Goal: Information Seeking & Learning: Learn about a topic

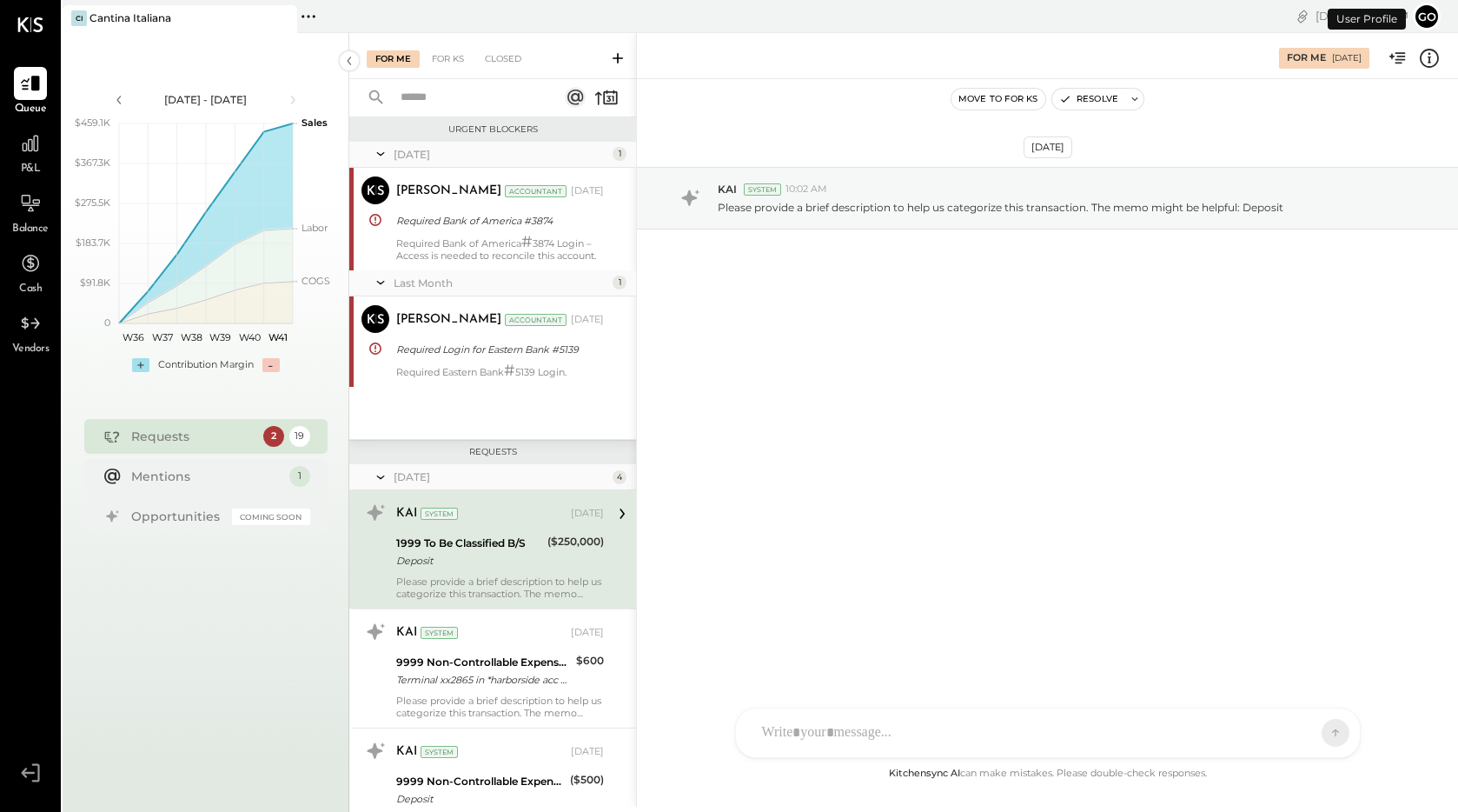
scroll to position [88, 0]
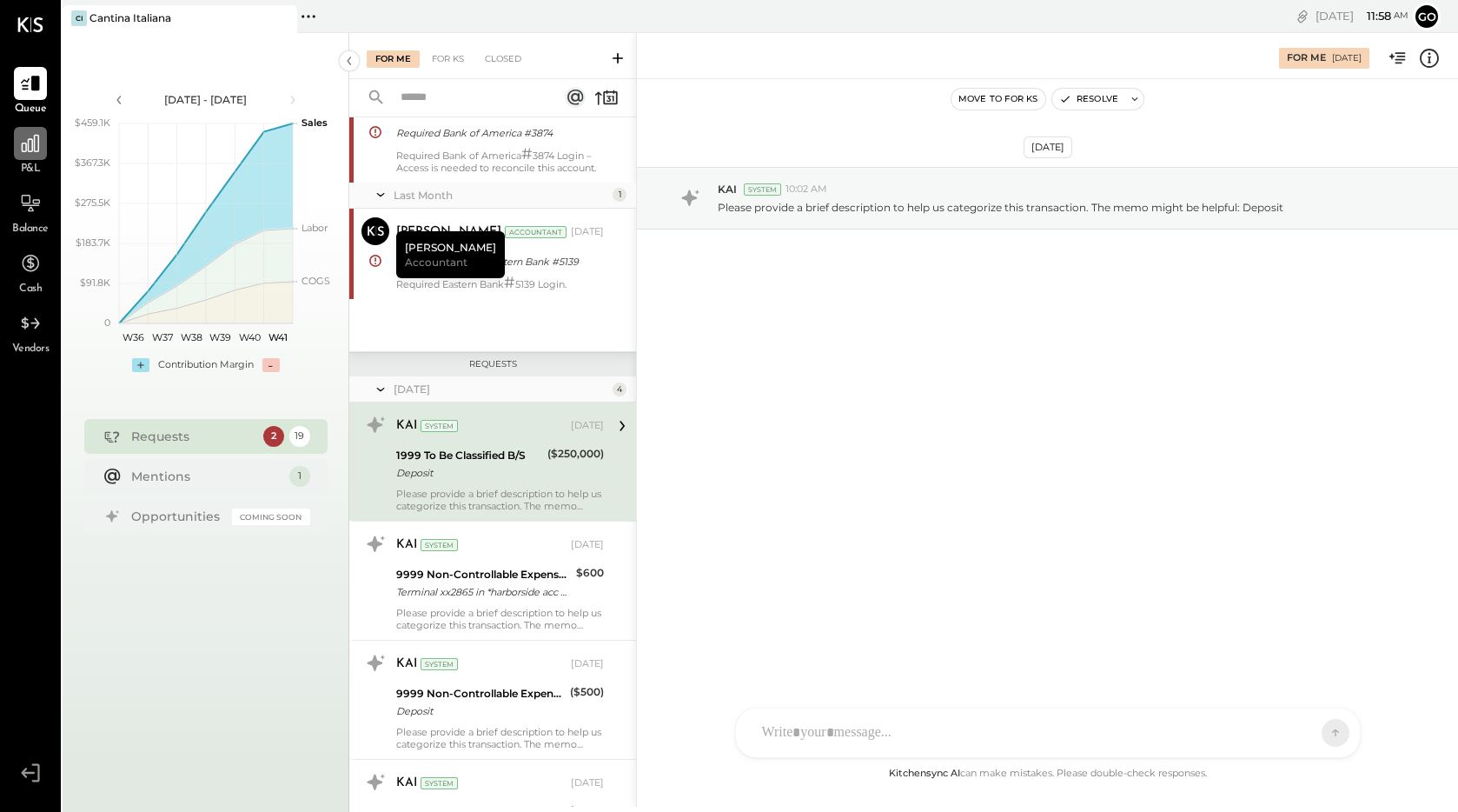
click at [28, 155] on div at bounding box center [30, 143] width 33 height 33
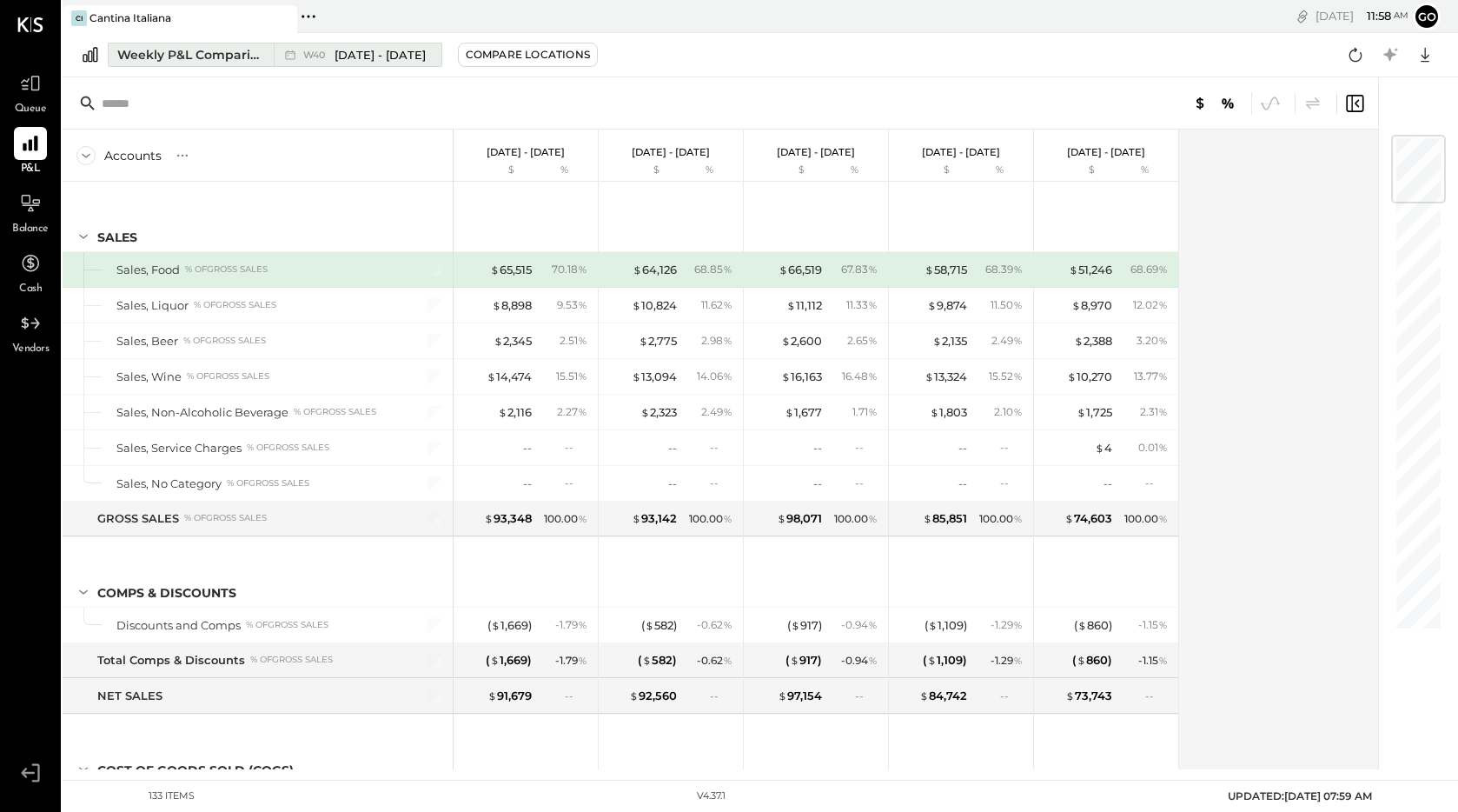
click at [410, 50] on span "[DATE] - [DATE]" at bounding box center [380, 55] width 92 height 17
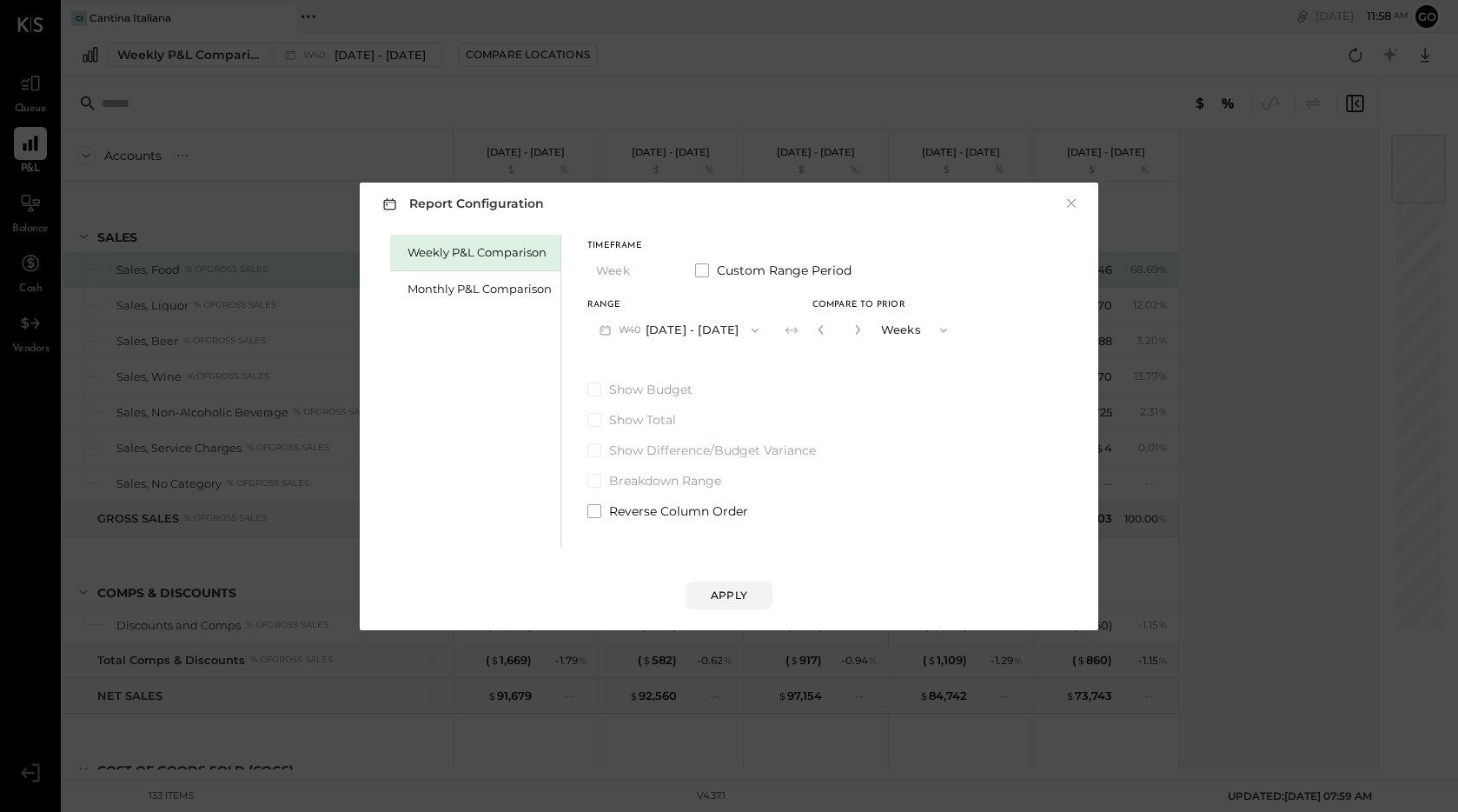
click at [514, 264] on div "Weekly P&L Comparison" at bounding box center [475, 252] width 171 height 36
click at [492, 298] on div "Monthly P&L Comparison" at bounding box center [475, 289] width 171 height 36
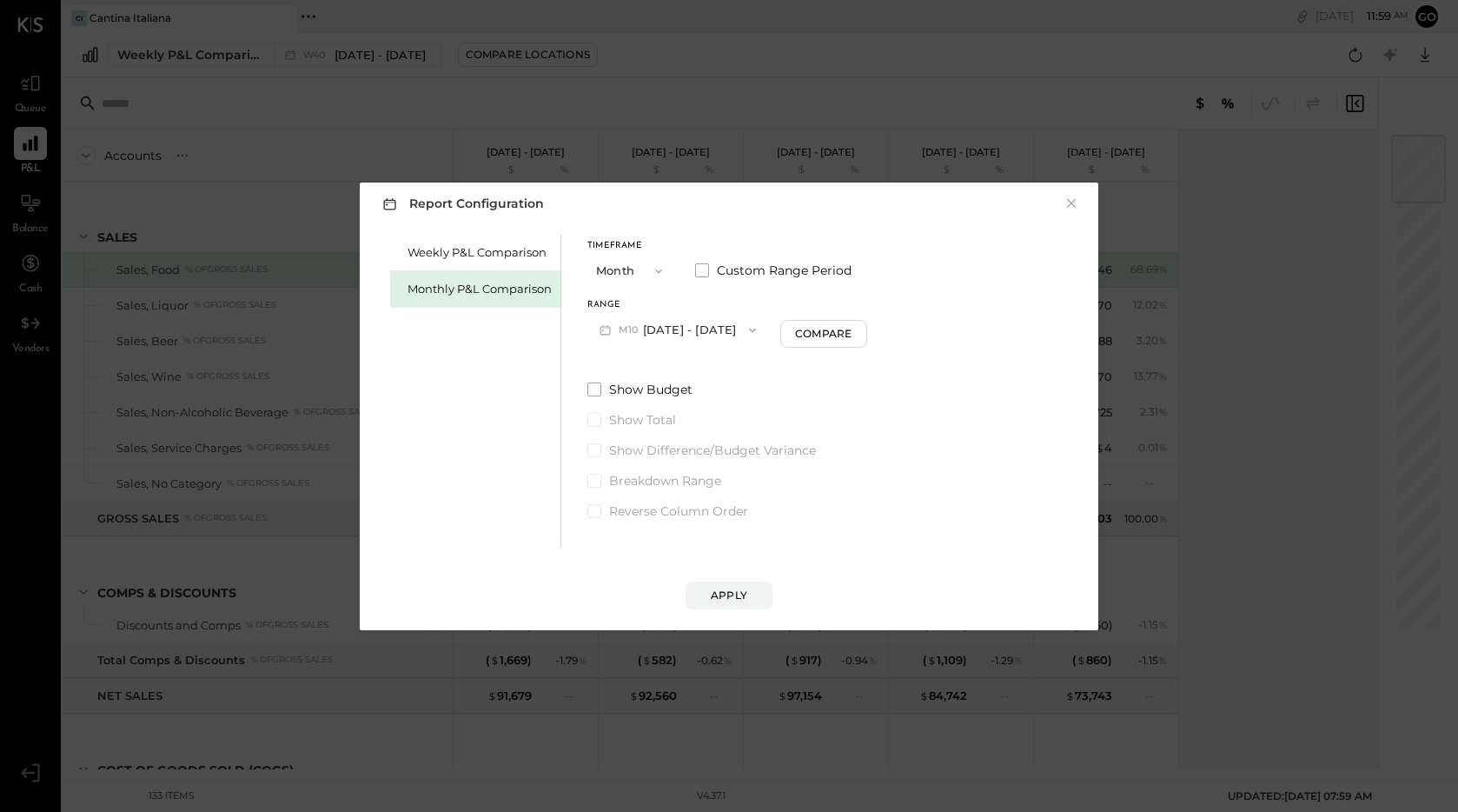
click at [666, 334] on button "M10 Oct 1 - 31, 2025" at bounding box center [677, 330] width 180 height 32
click at [690, 439] on span "Jul 1 - 31, 2025" at bounding box center [672, 441] width 83 height 15
click at [741, 598] on div "Apply" at bounding box center [729, 594] width 36 height 15
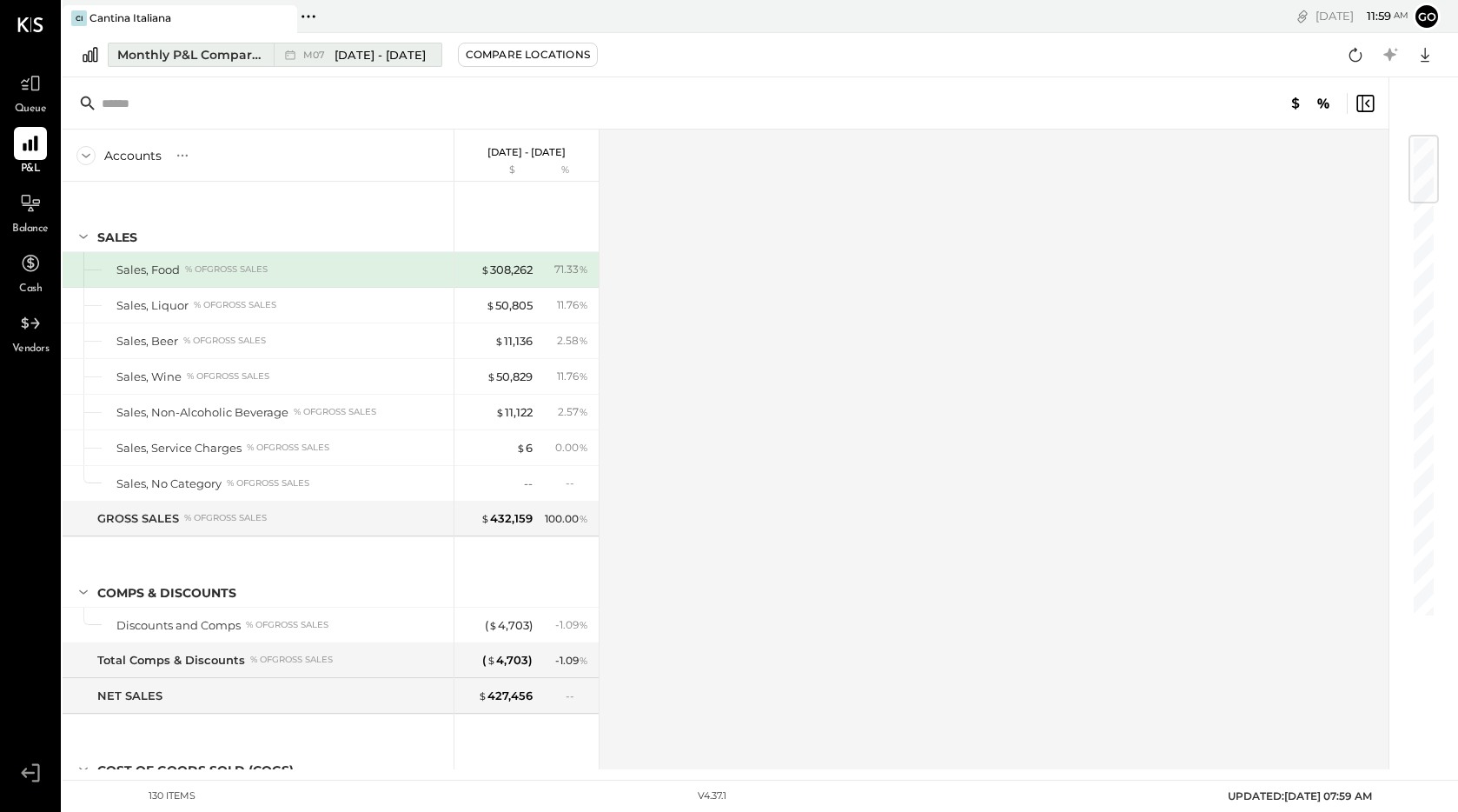
click at [370, 54] on span "Jul 1 - 31, 2025" at bounding box center [380, 55] width 92 height 17
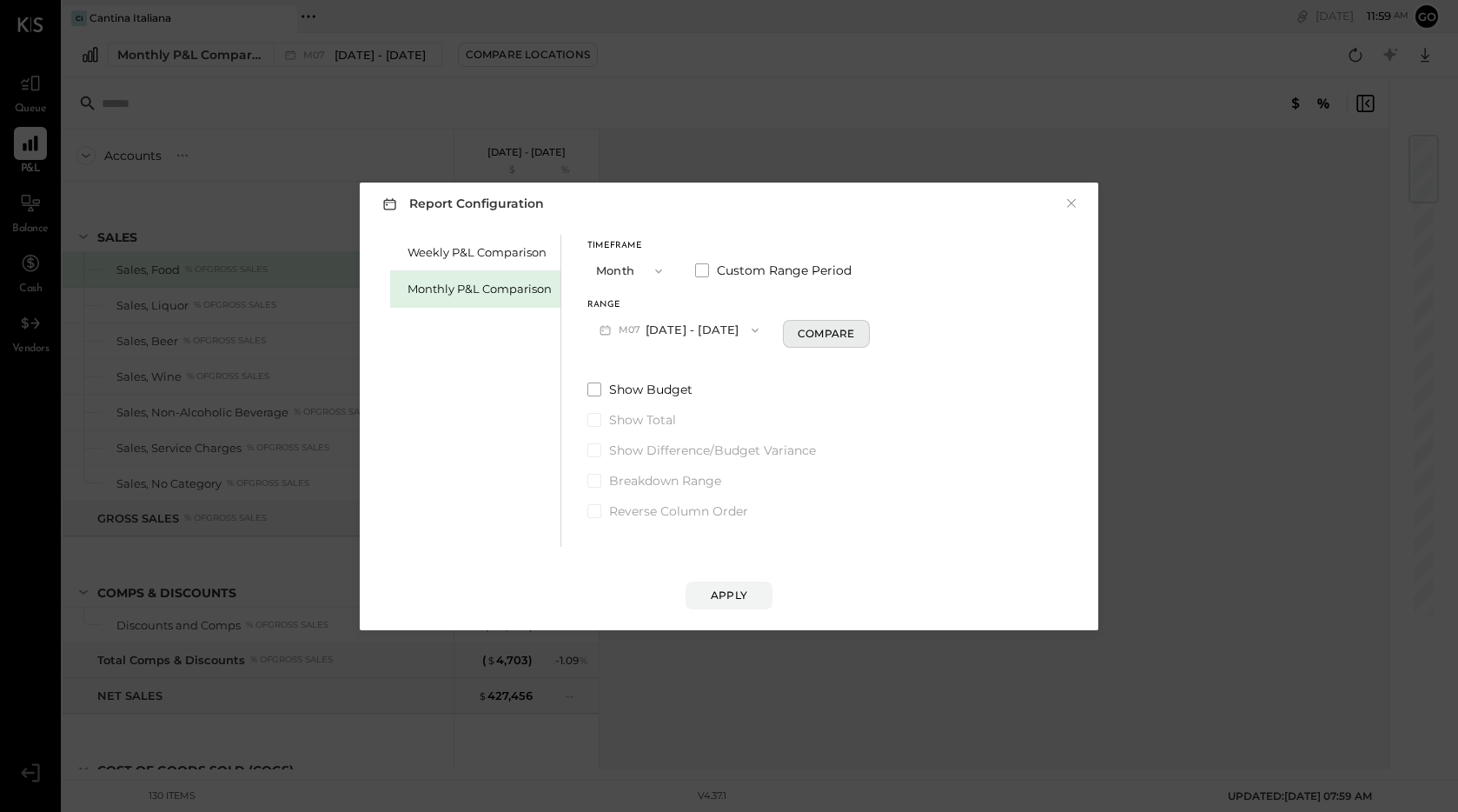
click at [839, 331] on div "Compare" at bounding box center [826, 333] width 57 height 15
click at [889, 328] on button "Months" at bounding box center [916, 330] width 87 height 32
click at [899, 330] on span "Months" at bounding box center [906, 330] width 40 height 12
drag, startPoint x: 747, startPoint y: 590, endPoint x: 886, endPoint y: 417, distance: 221.9
click at [886, 417] on div "Report Configuration × Weekly P&L Comparison Monthly P&L Comparison Timeframe M…" at bounding box center [729, 406] width 738 height 448
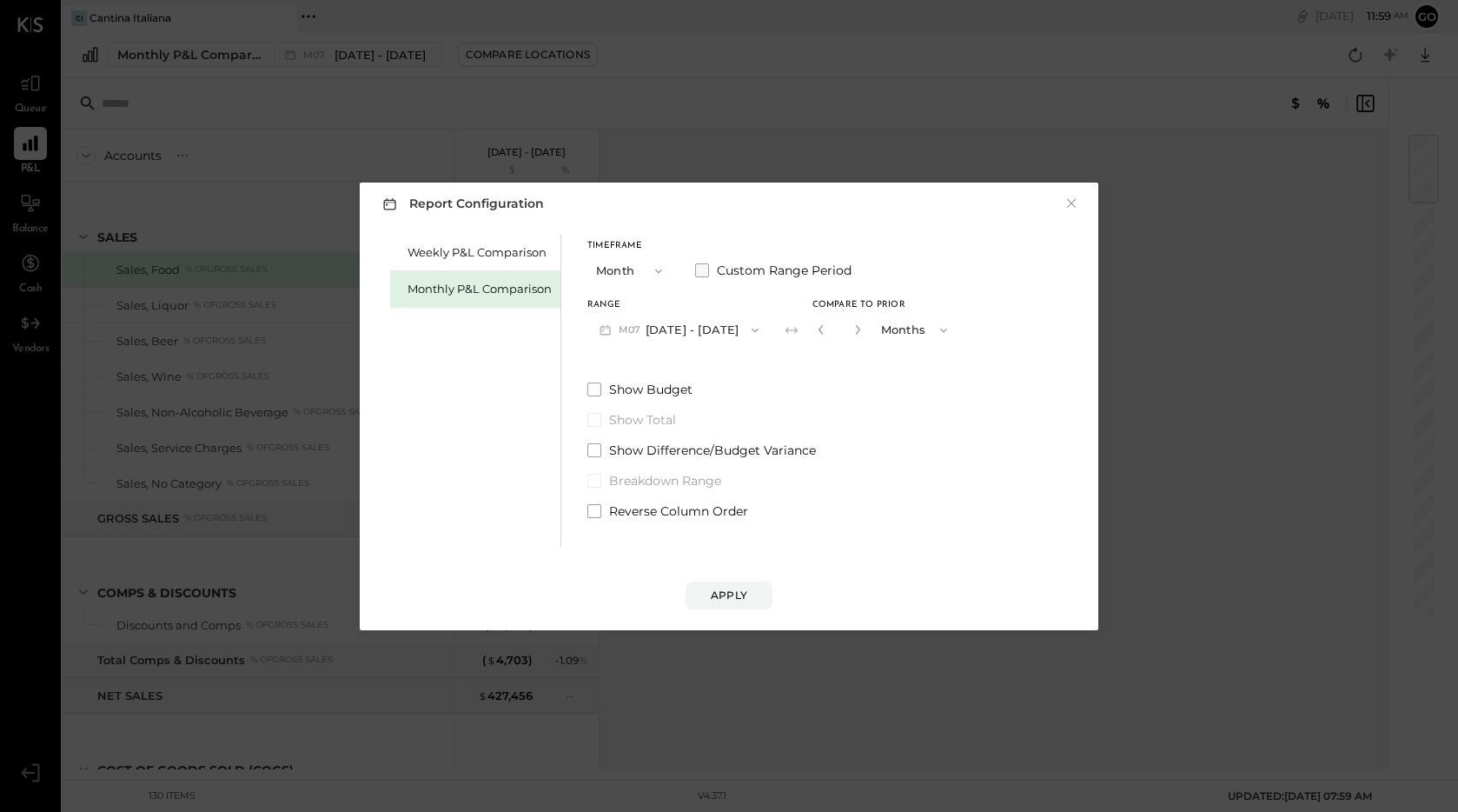
click at [705, 267] on span at bounding box center [703, 270] width 14 height 14
click at [827, 335] on icon "button" at bounding box center [821, 330] width 14 height 14
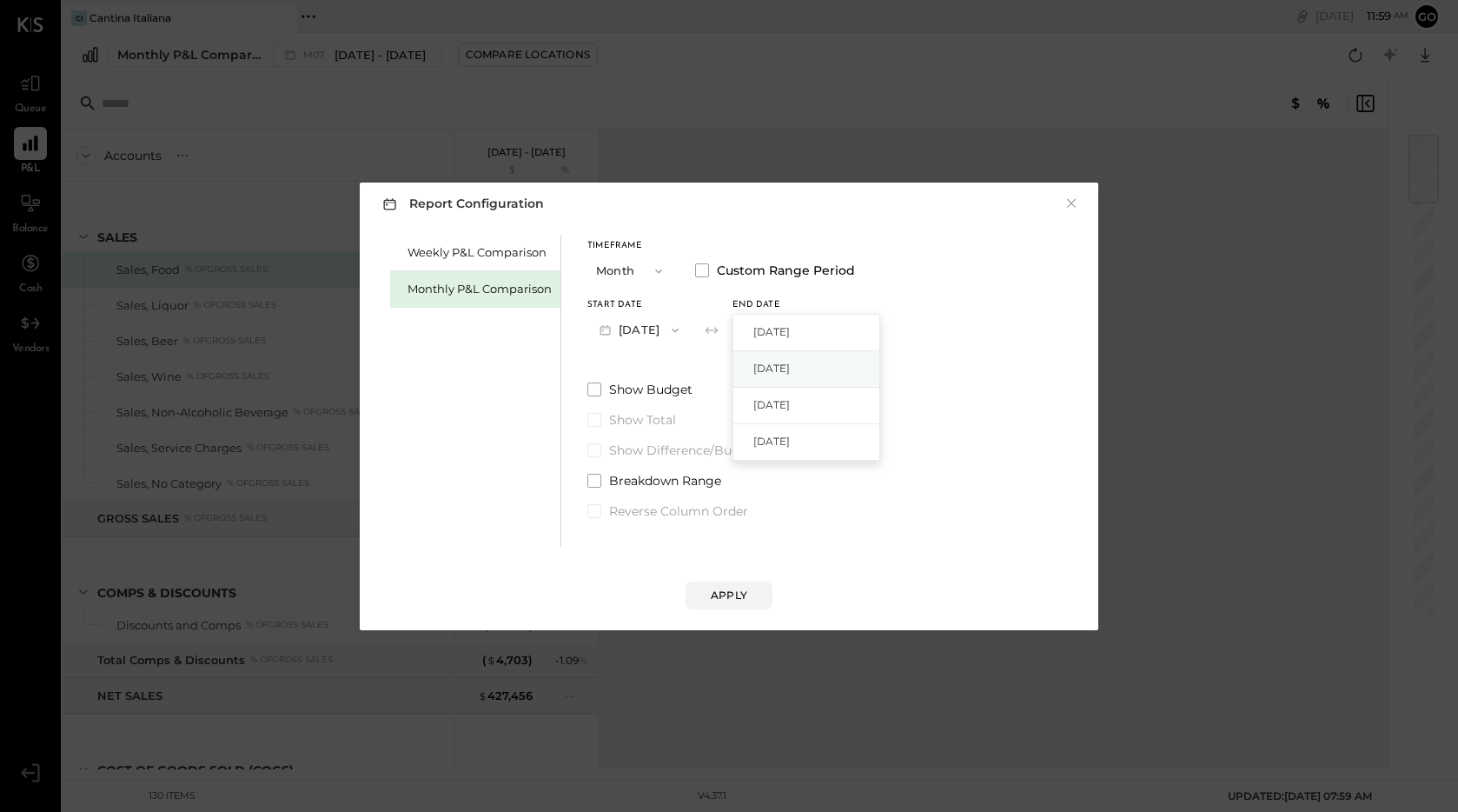
click at [790, 370] on span "Sep 30, 2025" at bounding box center [771, 368] width 36 height 15
click at [736, 597] on div "Apply" at bounding box center [729, 594] width 36 height 15
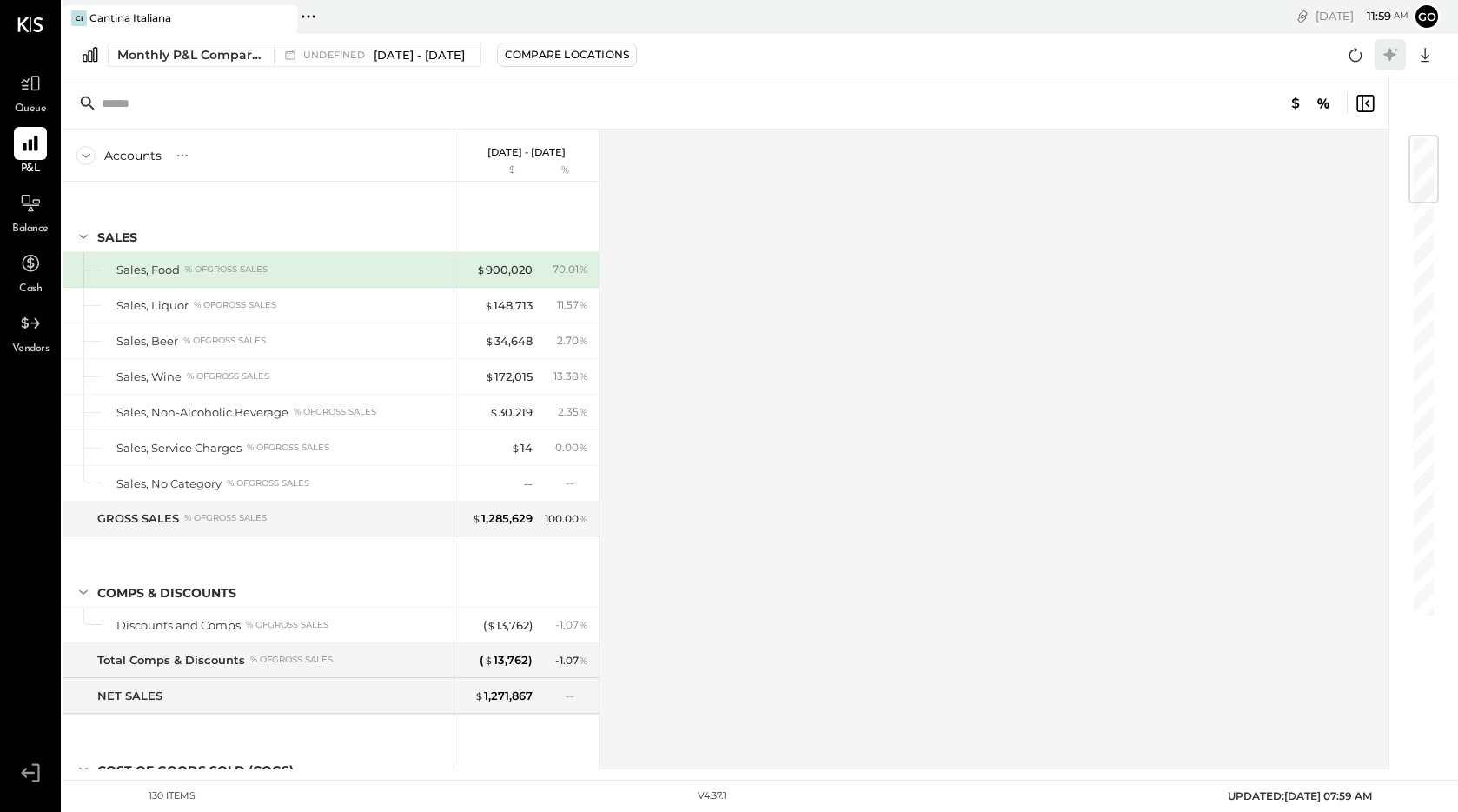
click at [1387, 52] on icon at bounding box center [1390, 54] width 22 height 22
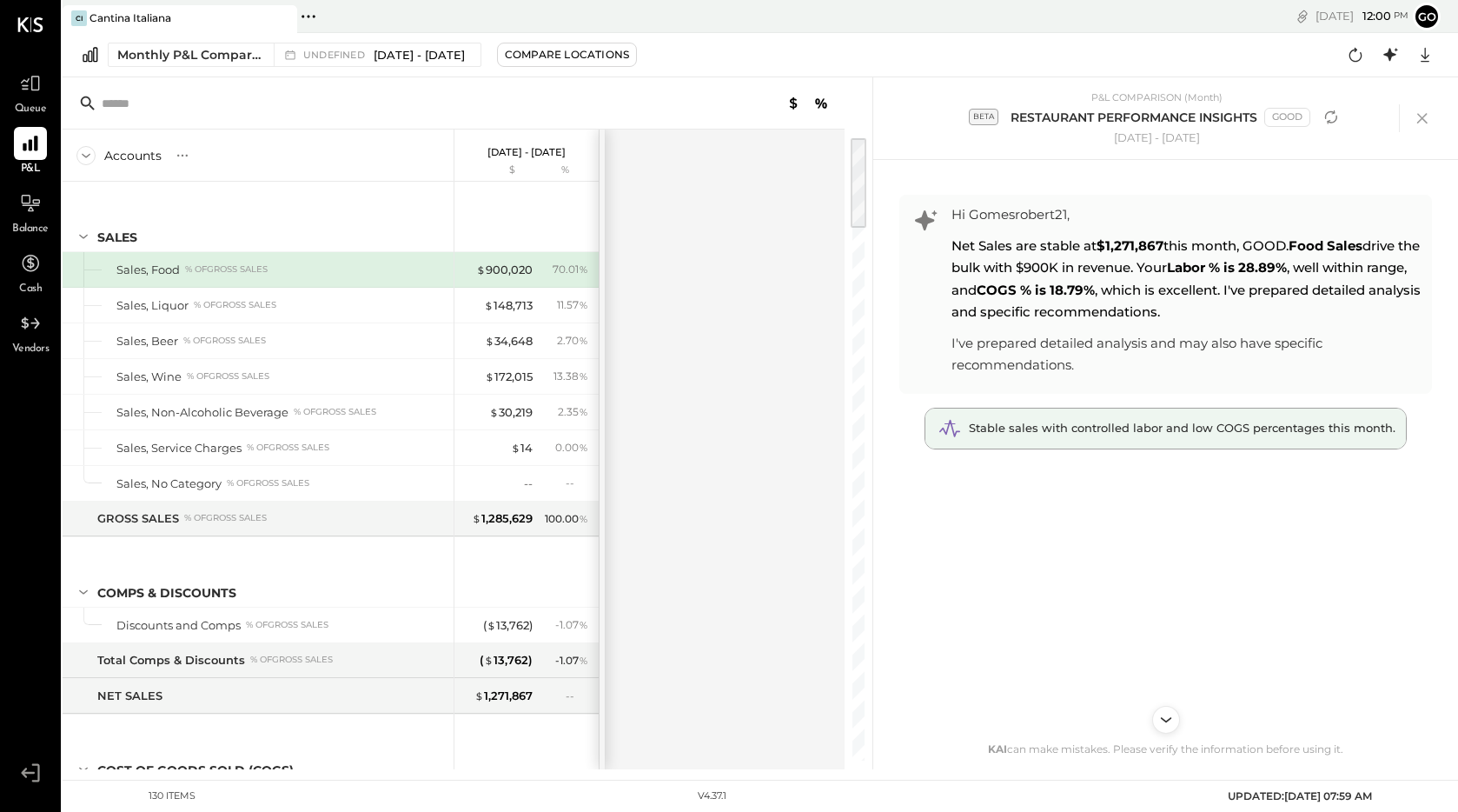
click at [1126, 439] on div "Stable sales with controlled labor and low COGS percentages this month." at bounding box center [1166, 428] width 481 height 40
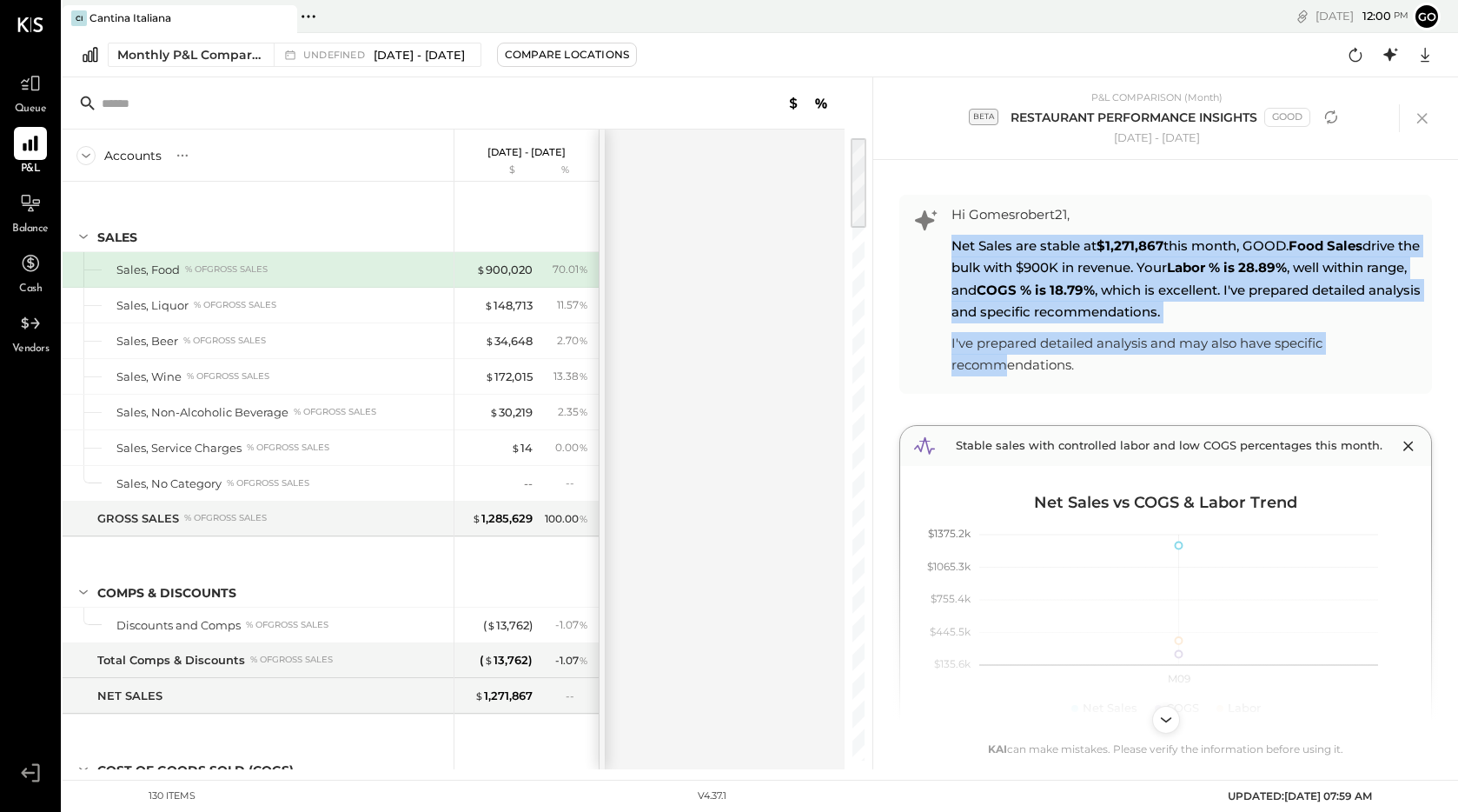
drag, startPoint x: 948, startPoint y: 248, endPoint x: 1002, endPoint y: 355, distance: 119.9
click at [1002, 355] on div "Hi Gomesrobert21, Net Sales are stable at $1,271,867 this month, GOOD. Food Sal…" at bounding box center [1166, 294] width 533 height 199
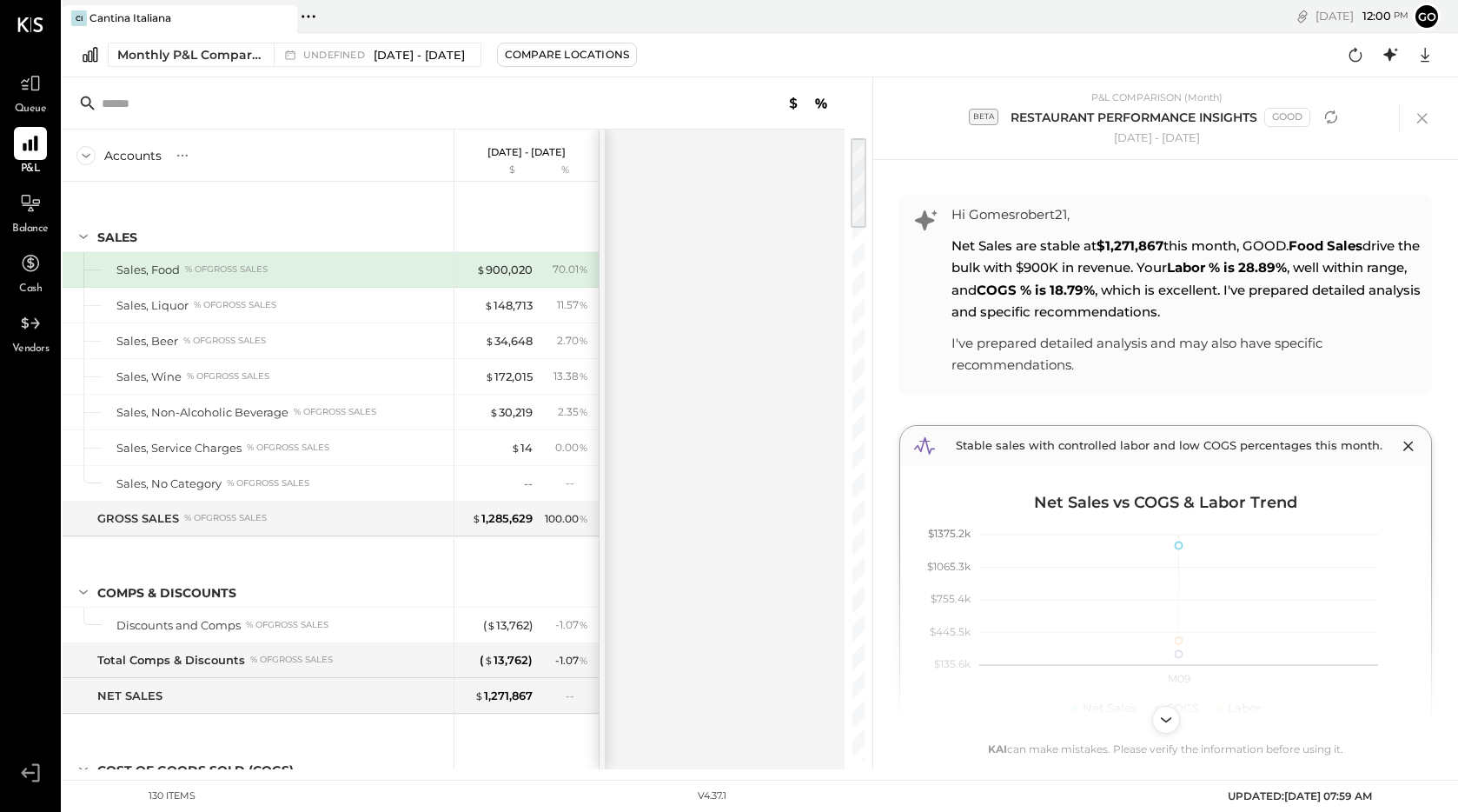
click at [1228, 367] on div "I've prepared detailed analysis and may also have specific recommendations." at bounding box center [1187, 354] width 472 height 44
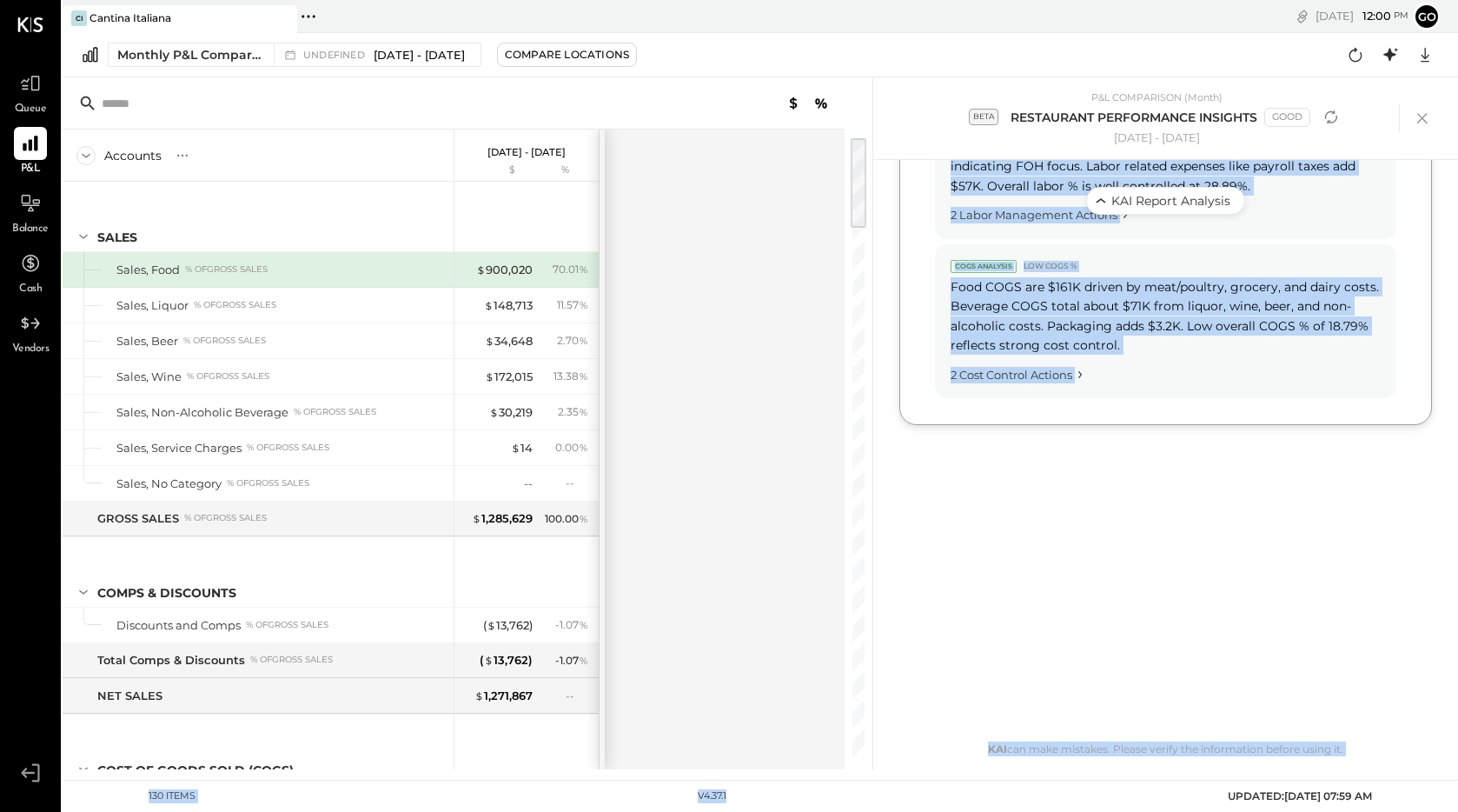
drag, startPoint x: 944, startPoint y: 244, endPoint x: 1187, endPoint y: 791, distance: 598.5
click at [1187, 791] on main "CI Cantina Italiana Pinned Locations ( 1 ) Cantina Italiana No locations detect…" at bounding box center [760, 406] width 1396 height 812
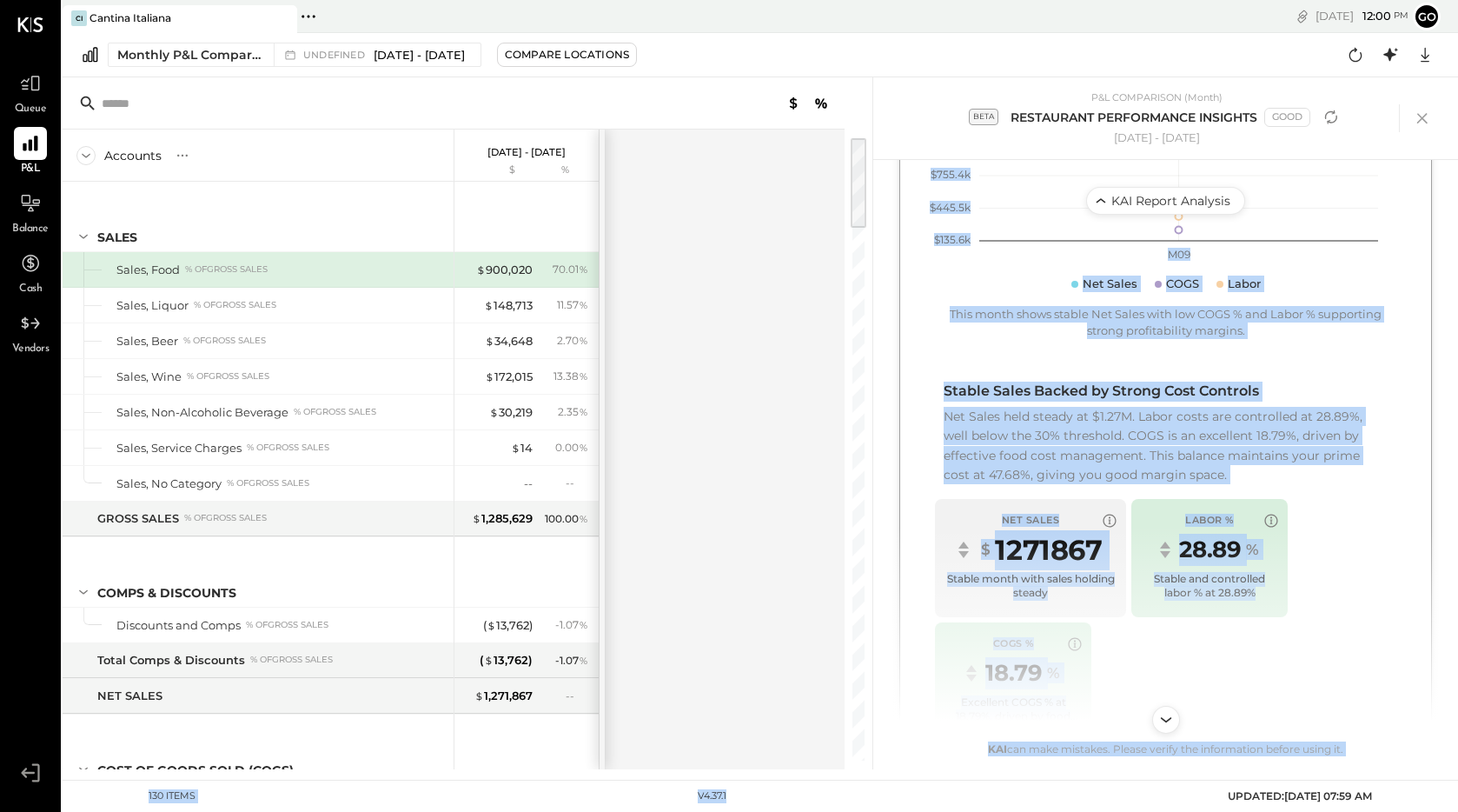
scroll to position [628, 0]
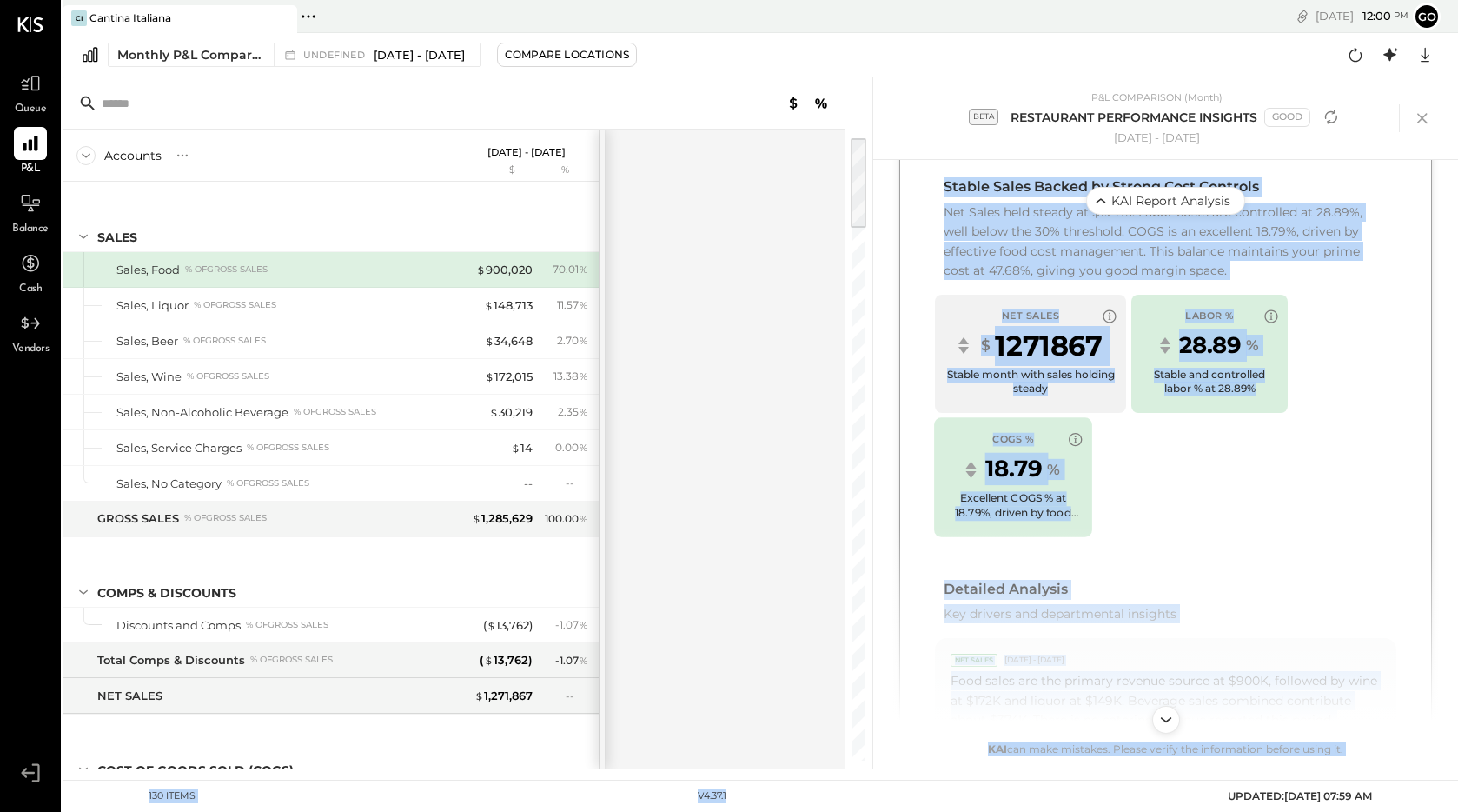
copy main "Net Sales are stable at $1,271,867 this month, GOOD. Food Sales drive the bulk …"
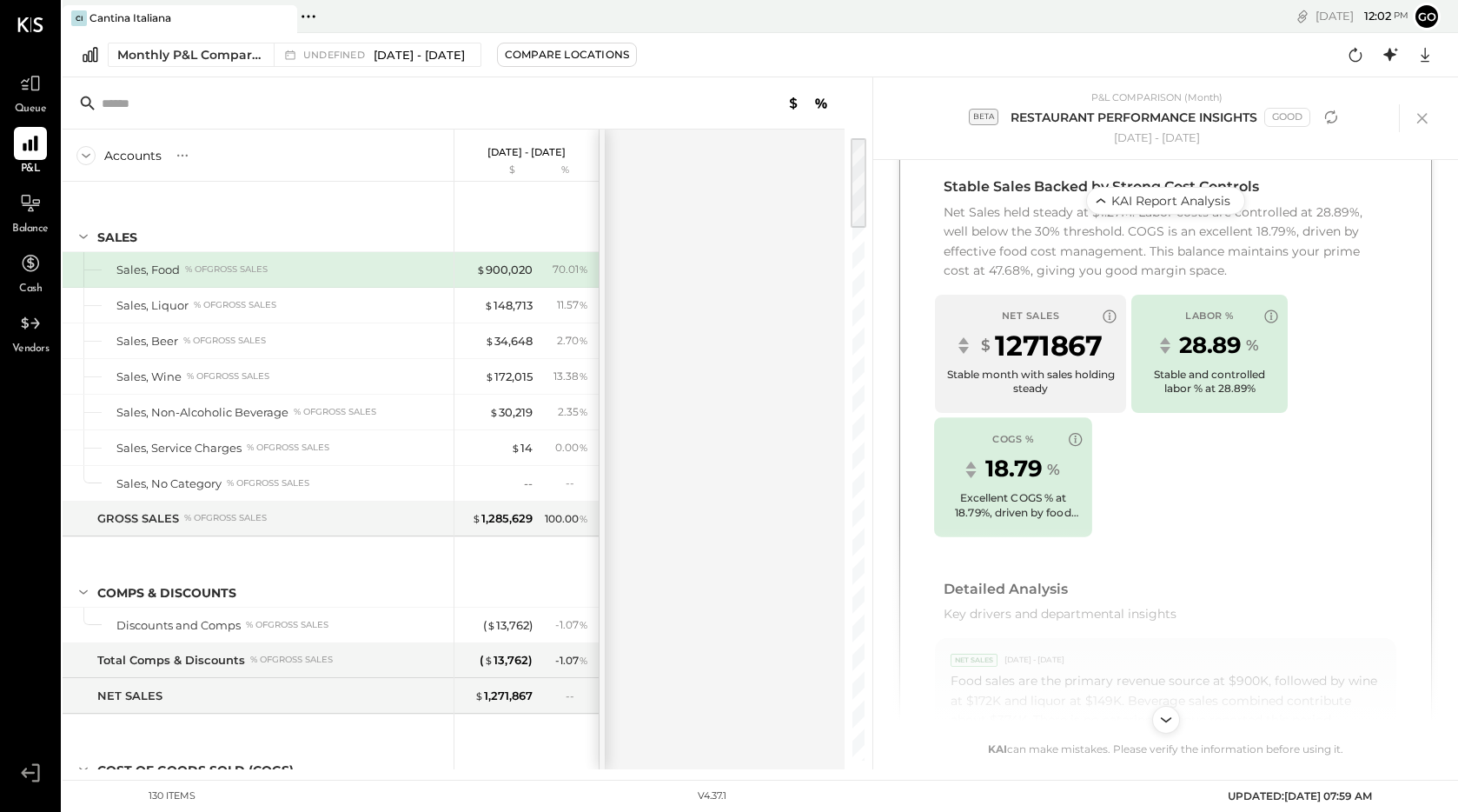
click at [1000, 418] on div "COGS % 18.79 % Excellent COGS % at 18.79%, driven by food cost control" at bounding box center [1014, 477] width 158 height 119
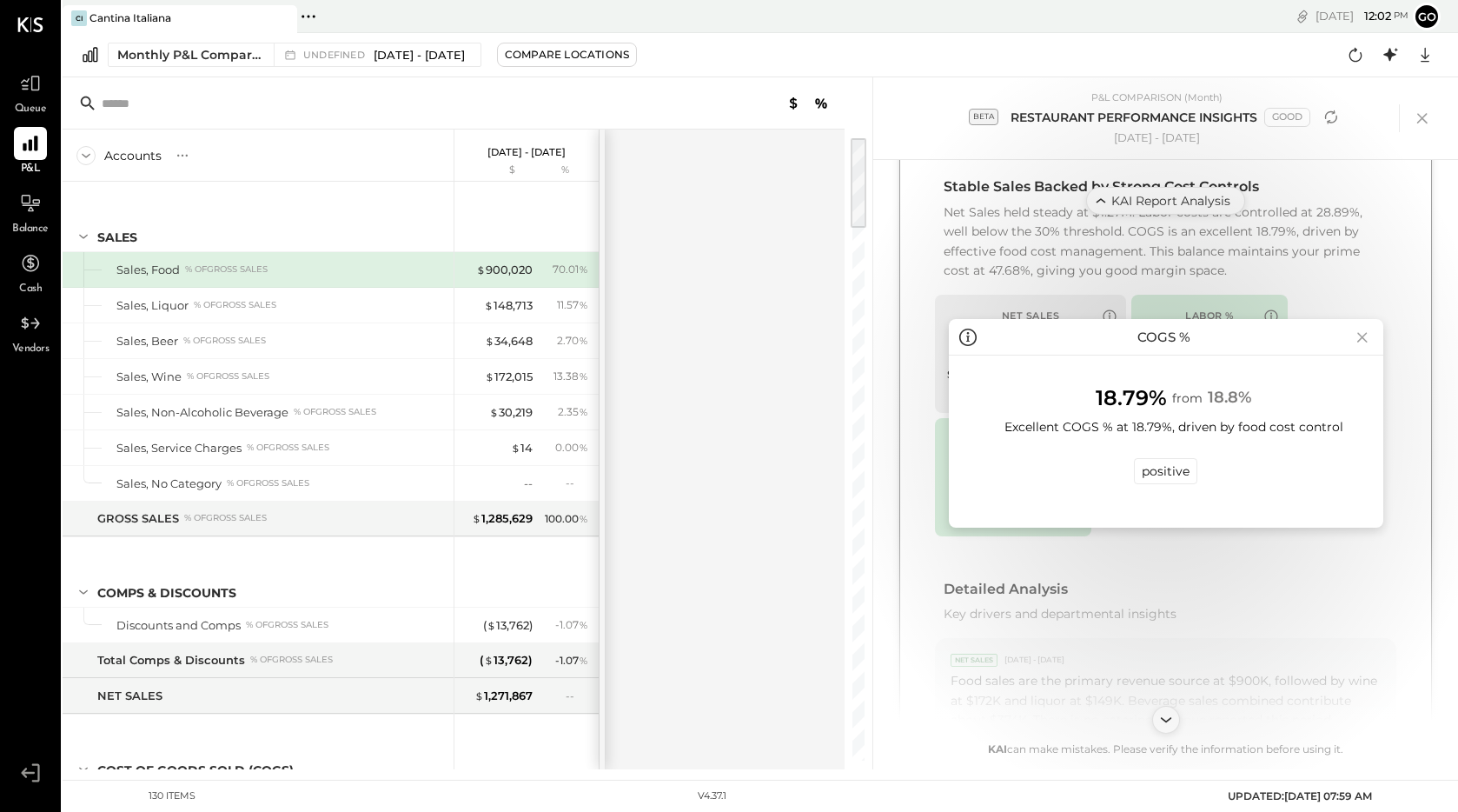
click at [1358, 338] on icon at bounding box center [1362, 337] width 24 height 28
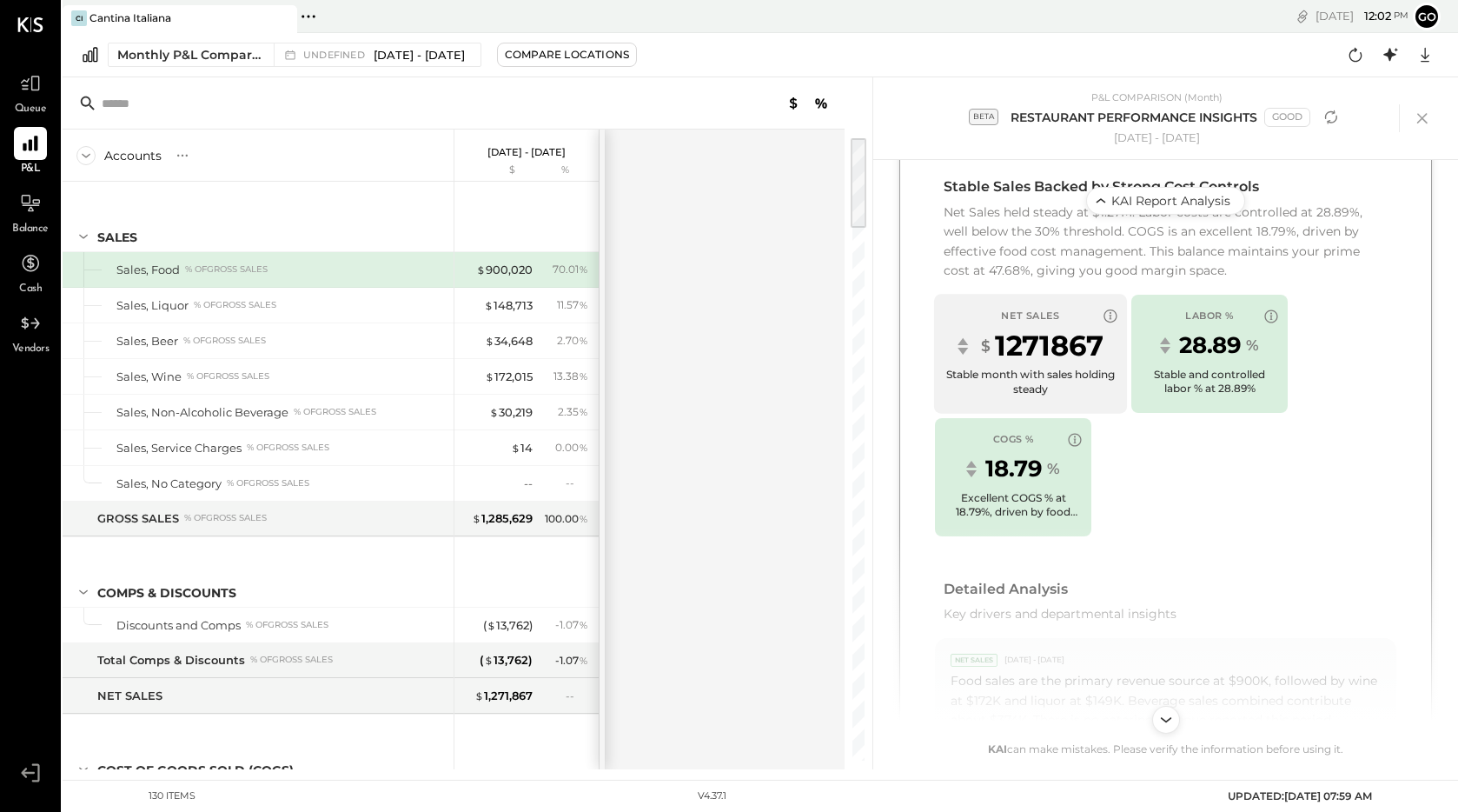
click at [1036, 369] on div "Stable month with sales holding steady" at bounding box center [1031, 382] width 176 height 29
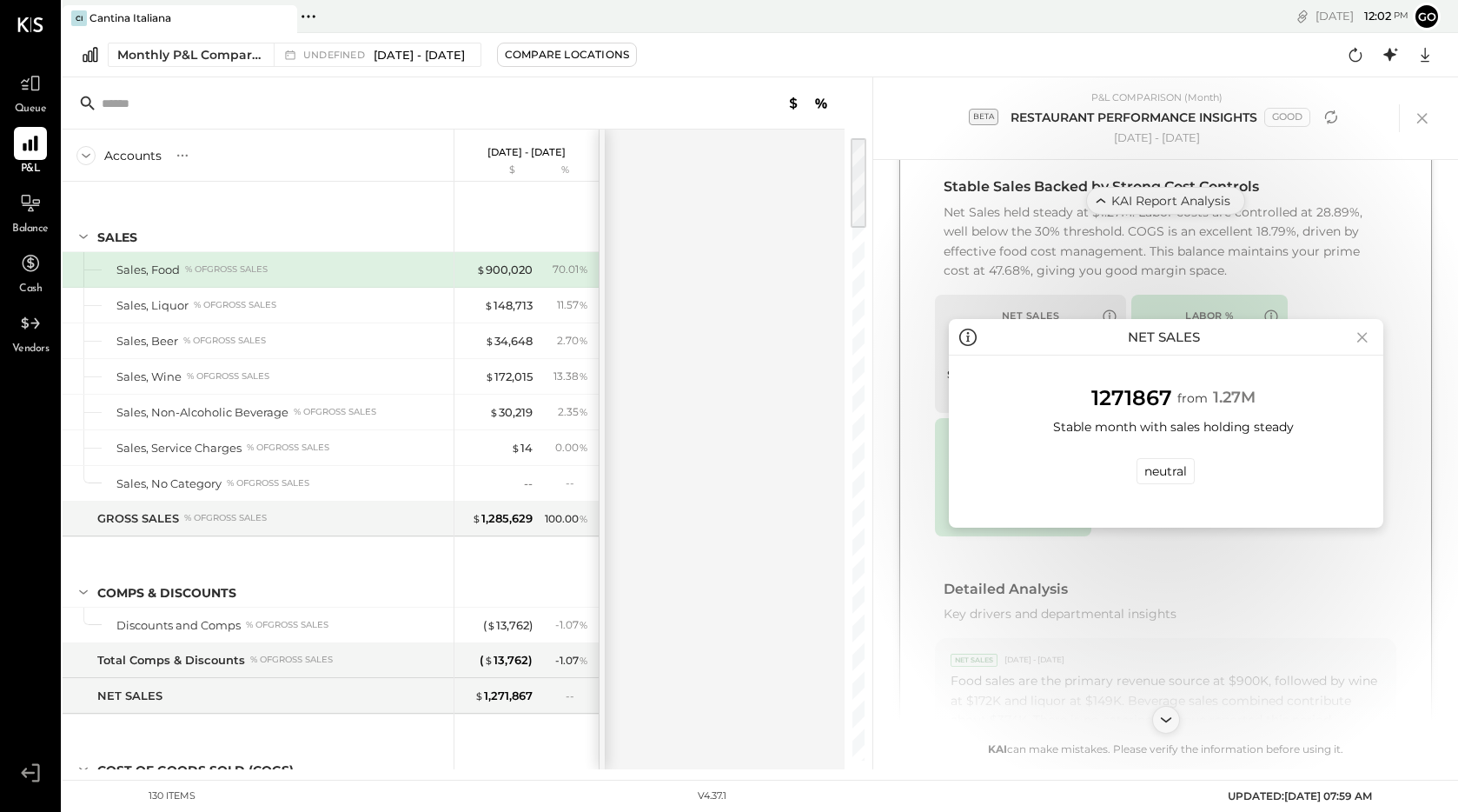
click at [1361, 333] on icon at bounding box center [1362, 337] width 24 height 28
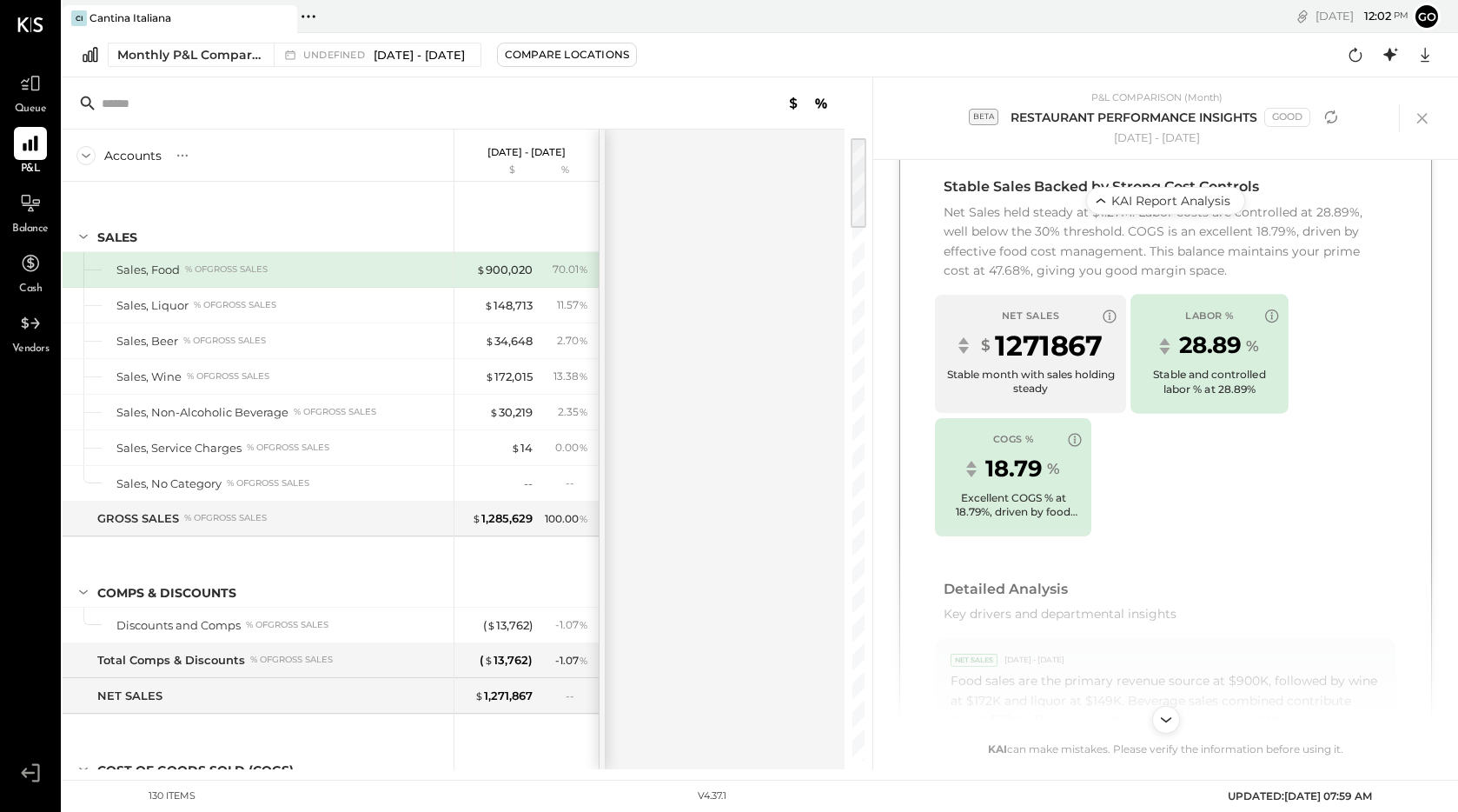
click at [1259, 341] on div "LABOR % 28.89 % Stable and controlled labor % at 28.89%" at bounding box center [1210, 354] width 158 height 119
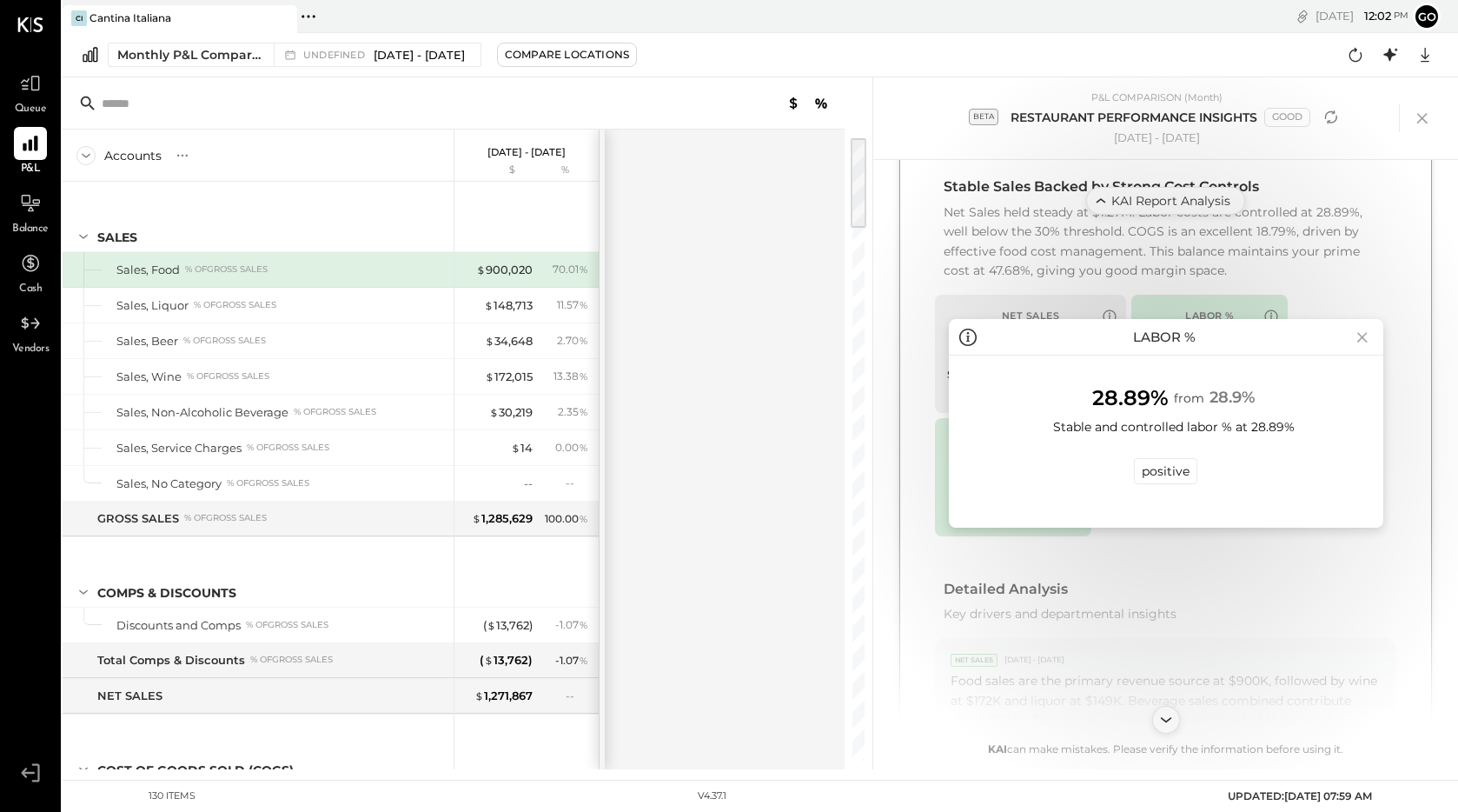
click at [1357, 332] on icon at bounding box center [1362, 337] width 24 height 28
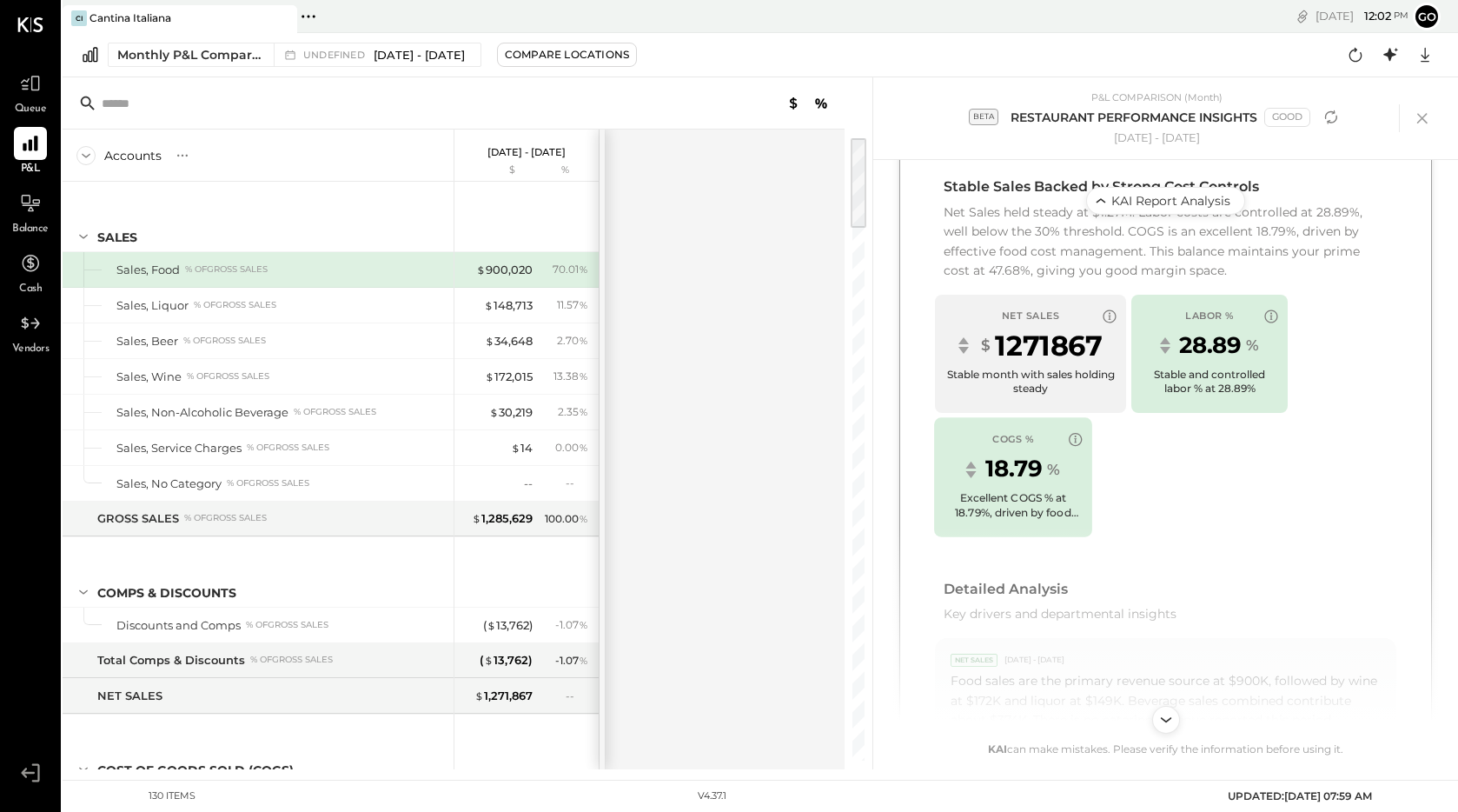
click at [1014, 487] on div "COGS % 18.79 % Excellent COGS % at 18.79%, driven by food cost control" at bounding box center [1014, 477] width 158 height 119
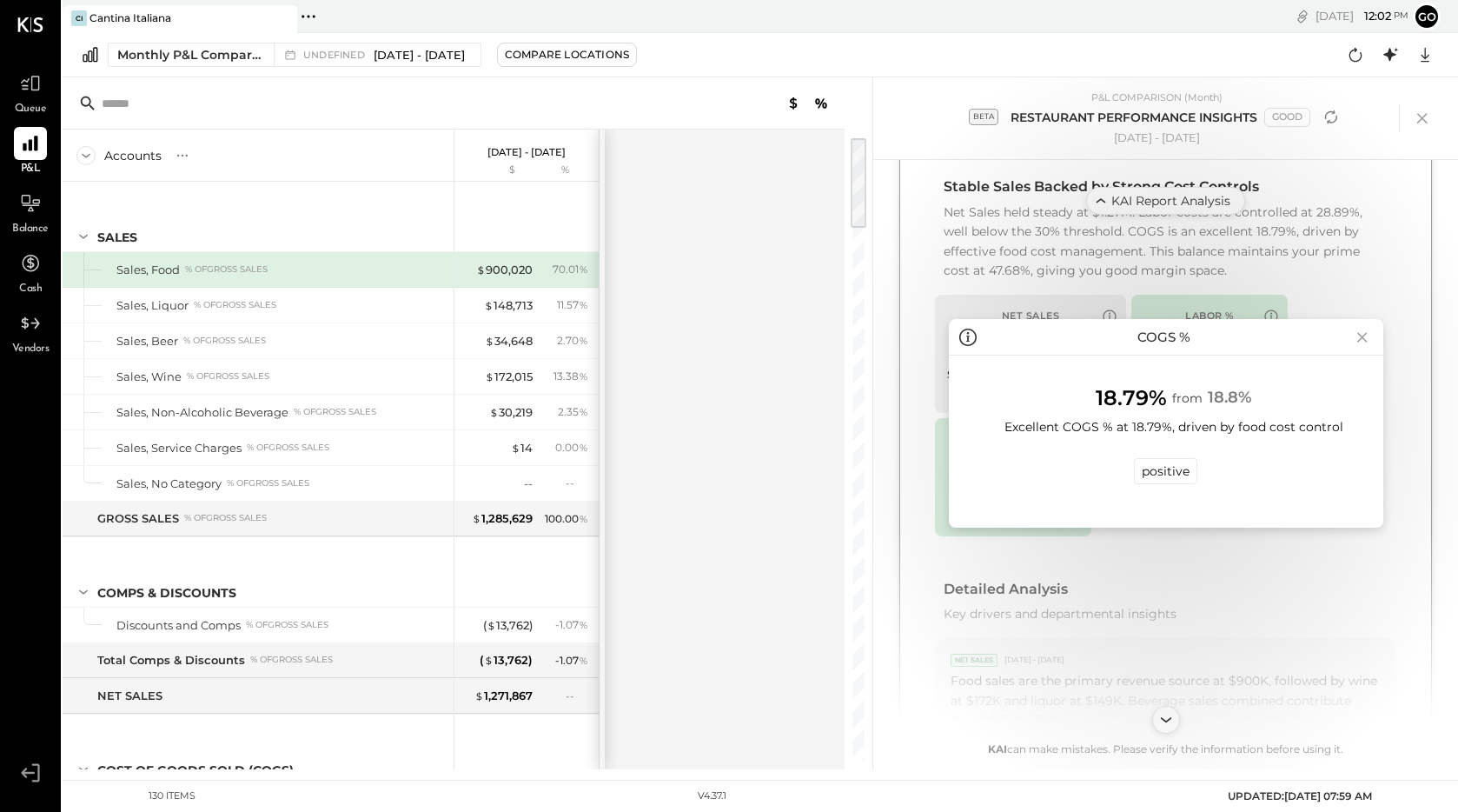
click at [1365, 341] on icon at bounding box center [1362, 337] width 24 height 28
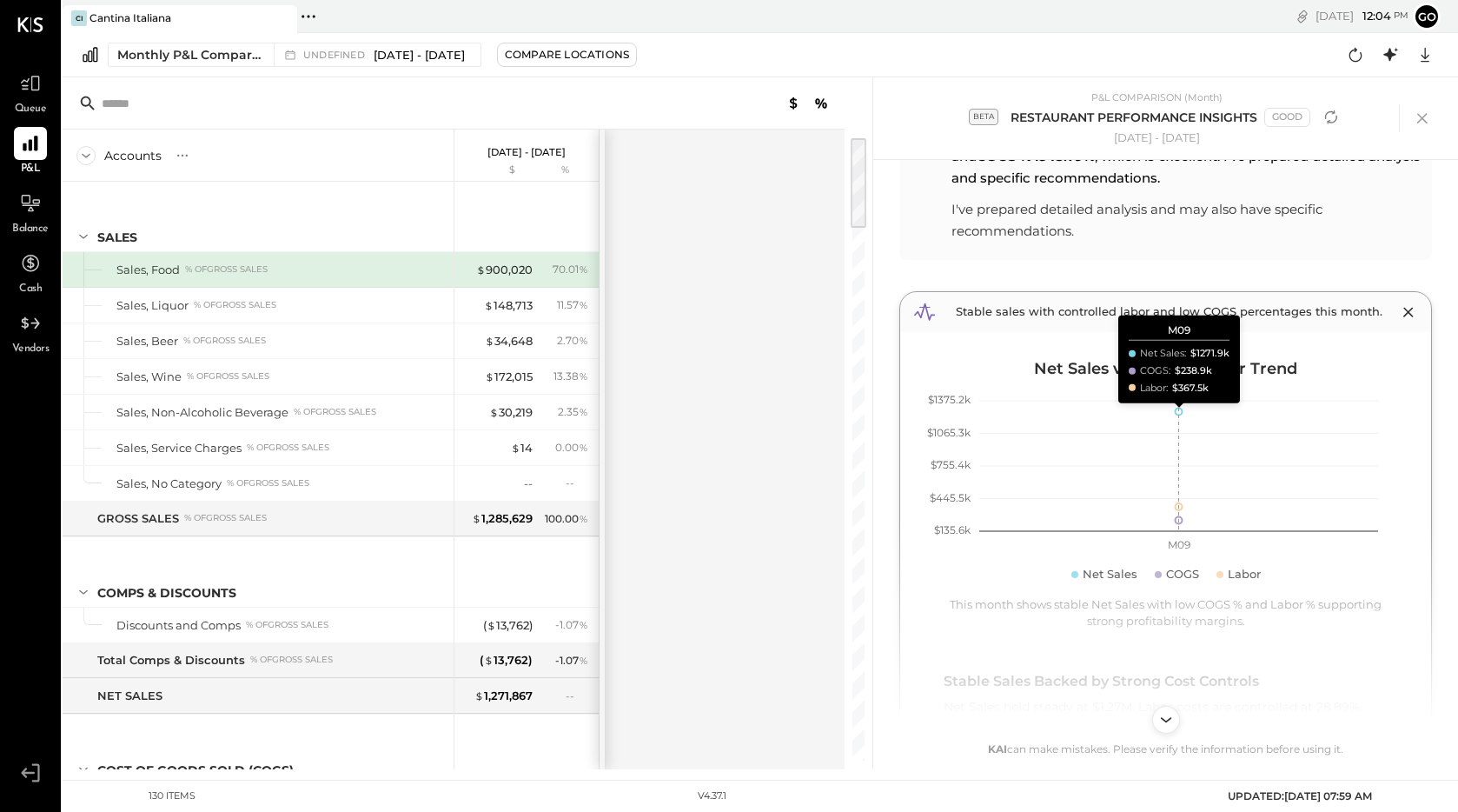
scroll to position [0, 0]
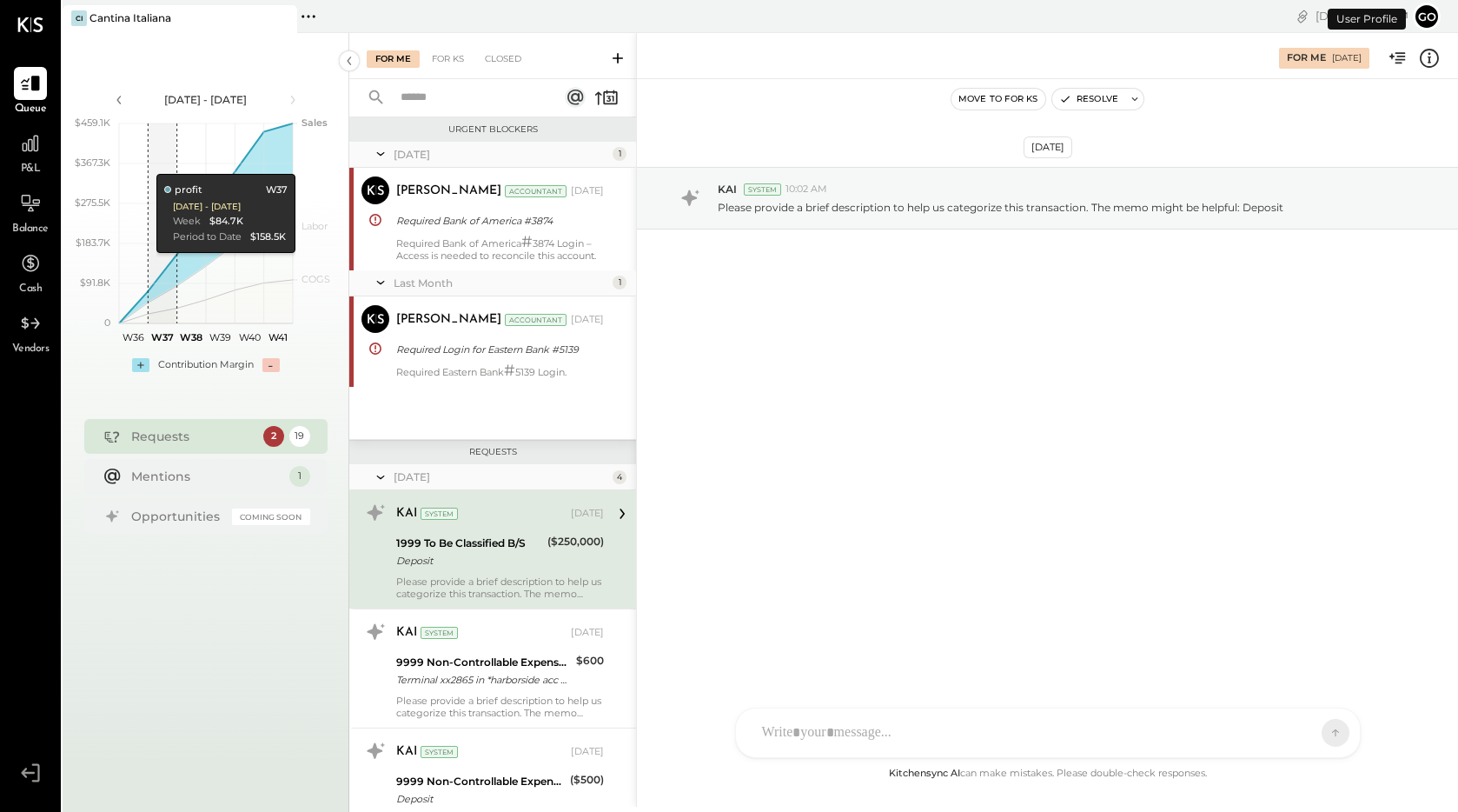
scroll to position [88, 0]
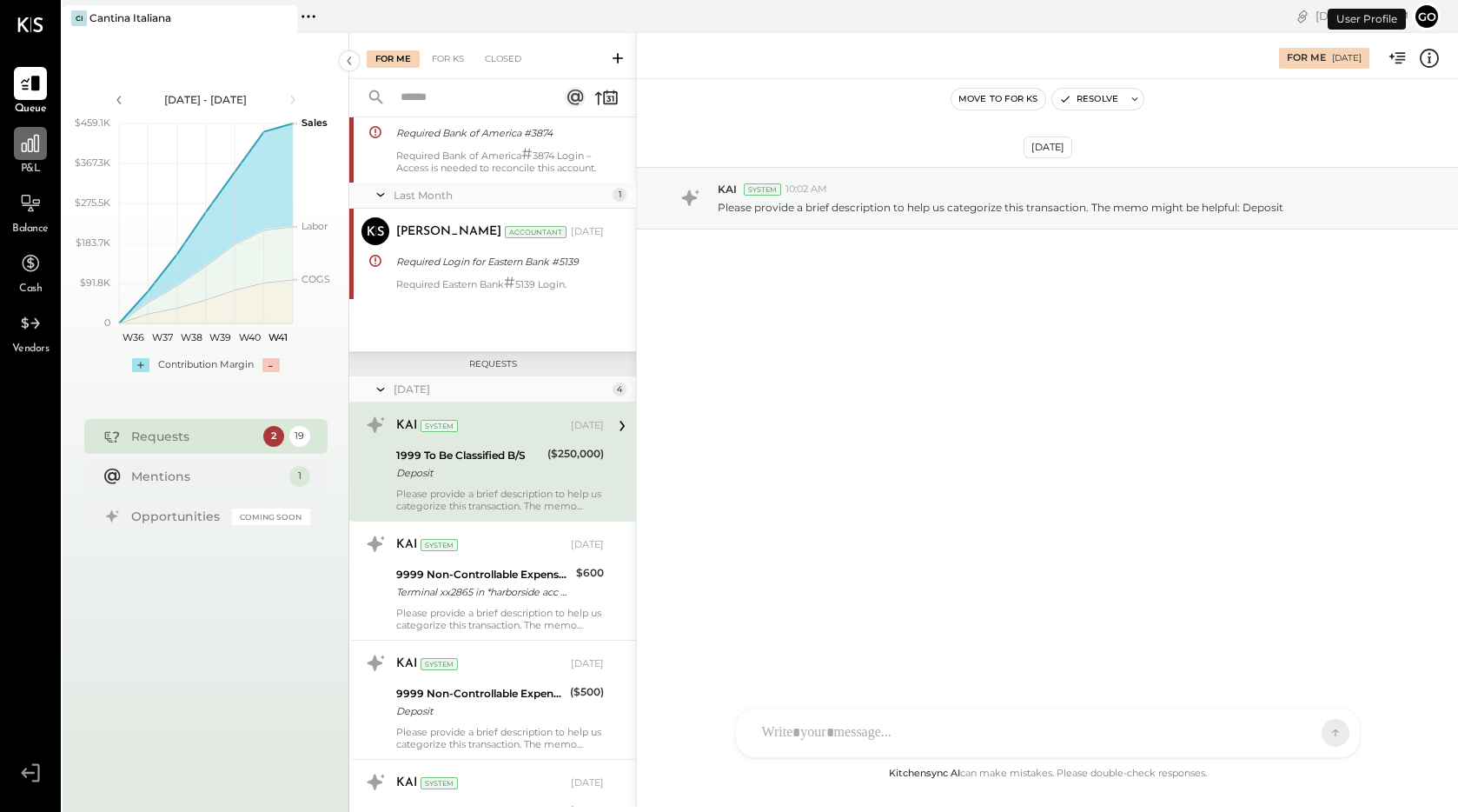
click at [36, 156] on div at bounding box center [30, 143] width 33 height 33
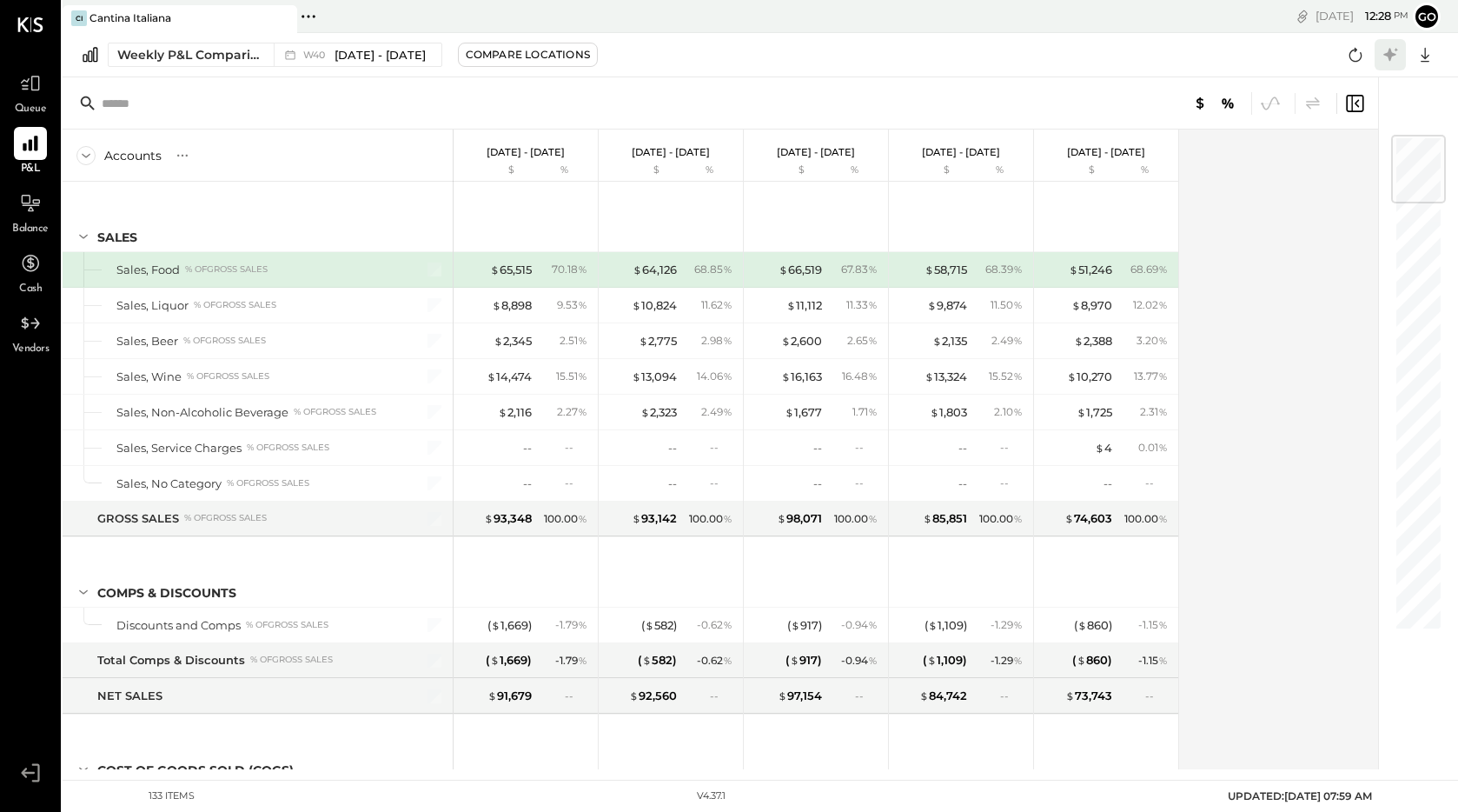
click at [1391, 52] on icon at bounding box center [1390, 54] width 13 height 13
